Goal: Find specific page/section: Find specific page/section

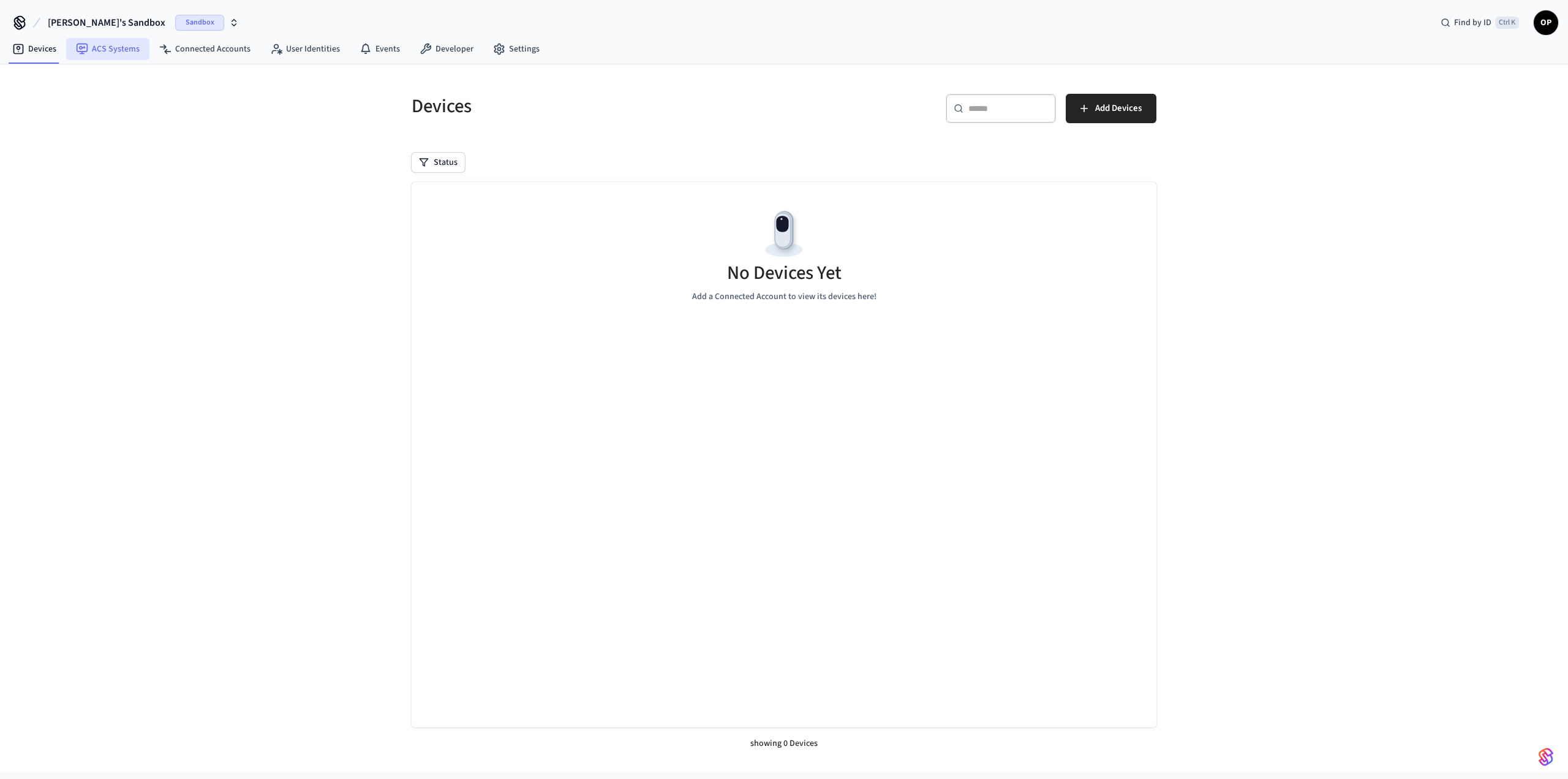
click at [101, 45] on link "ACS Systems" at bounding box center [108, 48] width 84 height 22
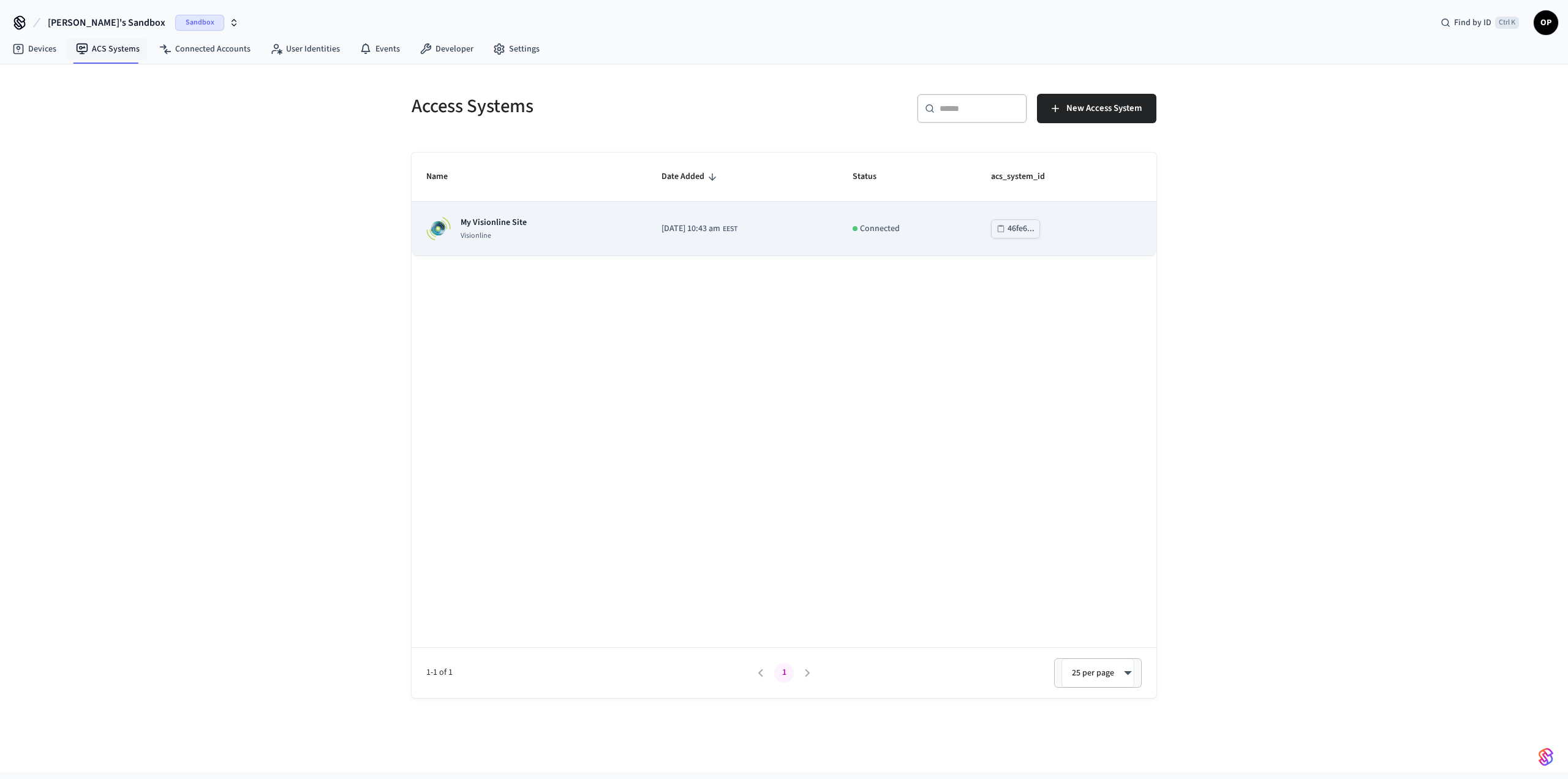
click at [604, 242] on td "My Visionline Site Visionline" at bounding box center [529, 229] width 235 height 55
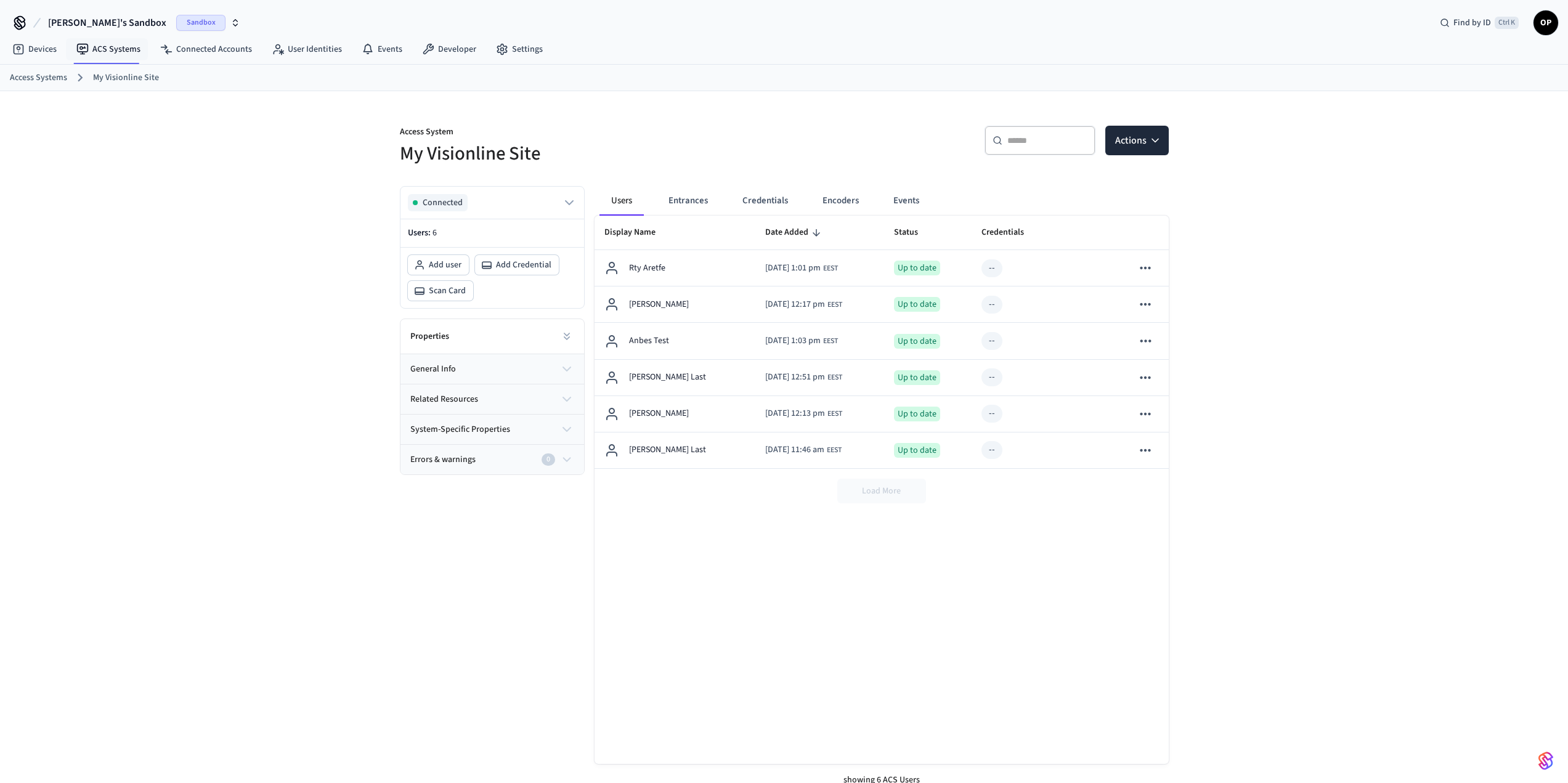
click at [485, 343] on div "Properties" at bounding box center [492, 337] width 184 height 35
click at [469, 336] on div "Properties" at bounding box center [492, 337] width 184 height 35
click at [480, 368] on button "general info" at bounding box center [492, 369] width 184 height 30
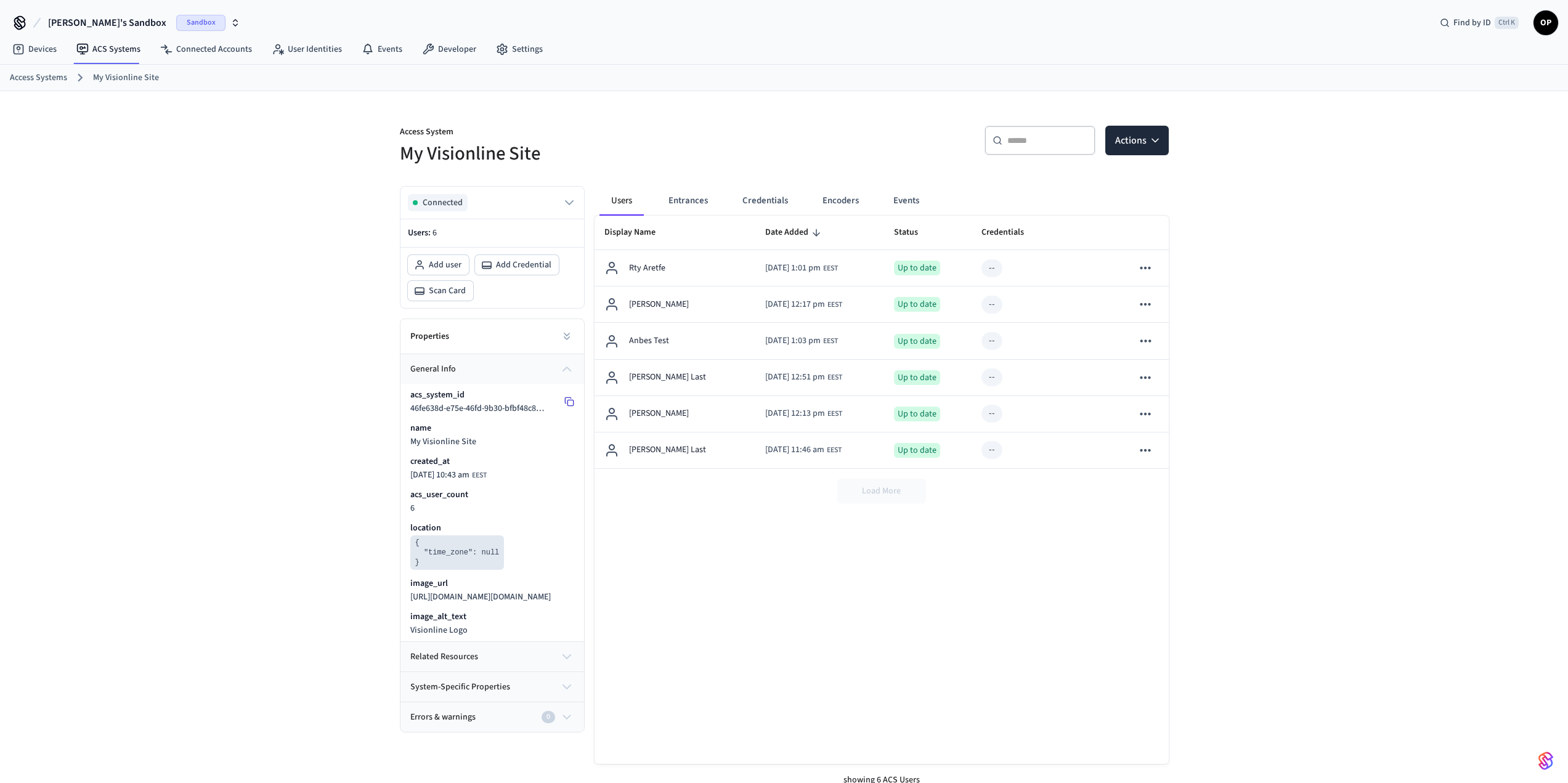
click at [571, 401] on icon at bounding box center [569, 402] width 10 height 10
